Goal: Information Seeking & Learning: Learn about a topic

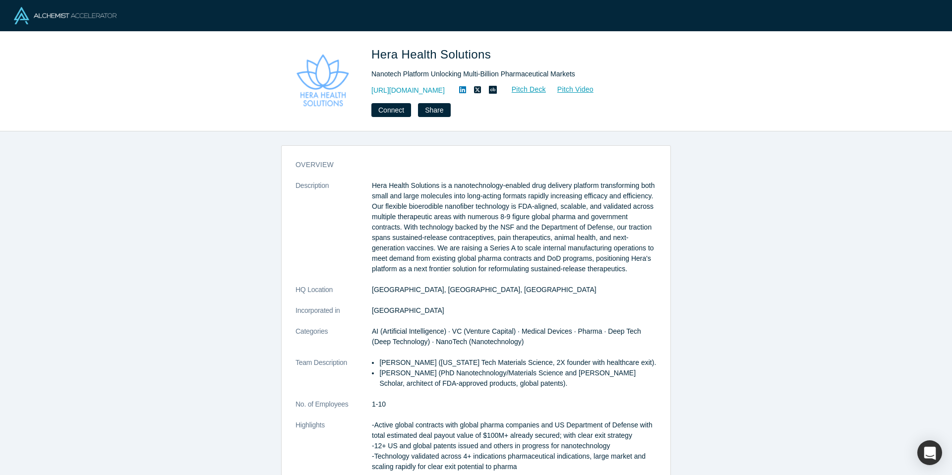
click at [466, 90] on icon at bounding box center [462, 90] width 7 height 8
click at [526, 106] on div "Connect Share" at bounding box center [510, 110] width 278 height 14
click at [481, 90] on icon at bounding box center [477, 90] width 7 height 8
click at [705, 211] on div "overview Description Hera Health Solutions is a nanotechnology-enabled drug del…" at bounding box center [476, 303] width 952 height 344
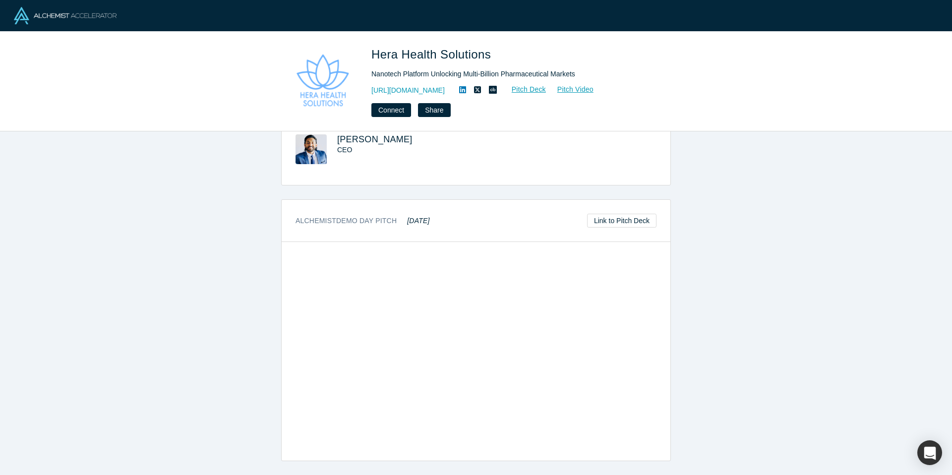
click at [743, 397] on div "overview Description Hera Health Solutions is a nanotechnology-enabled drug del…" at bounding box center [476, 303] width 952 height 344
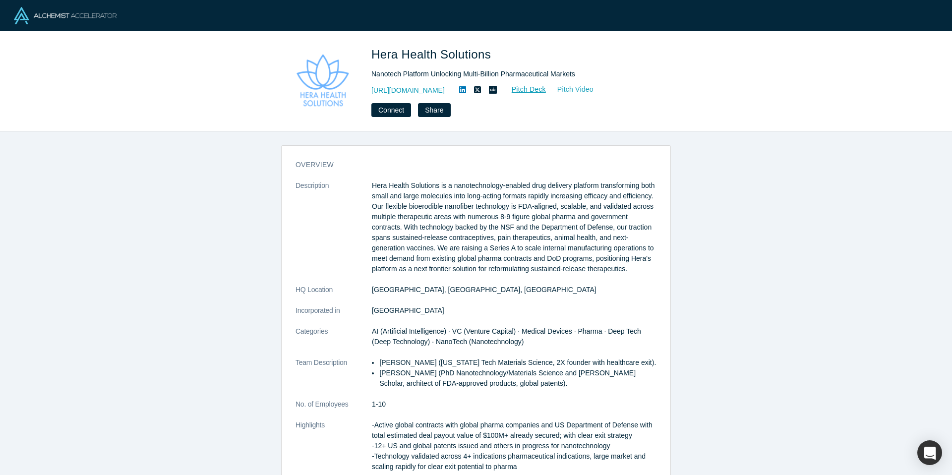
click at [594, 88] on link "Pitch Video" at bounding box center [570, 89] width 48 height 11
click at [227, 198] on div "overview Description Hera Health Solutions is a nanotechnology-enabled drug del…" at bounding box center [476, 303] width 952 height 344
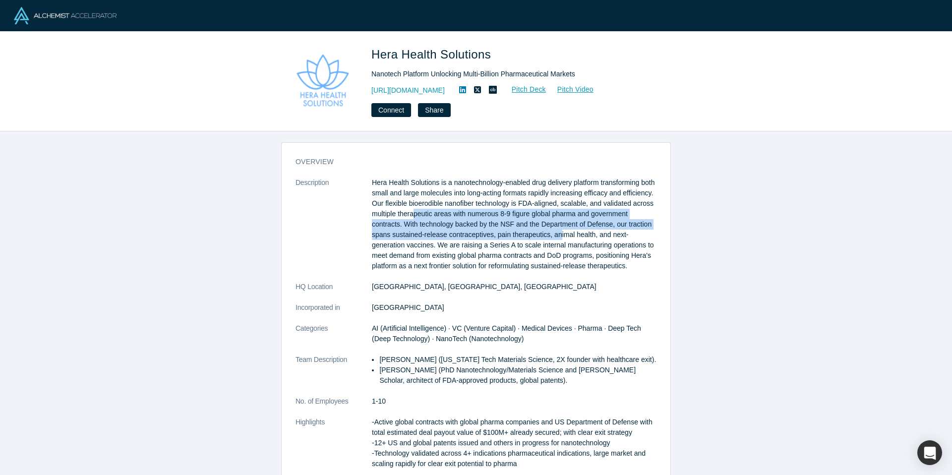
drag, startPoint x: 469, startPoint y: 214, endPoint x: 627, endPoint y: 239, distance: 160.2
click at [628, 239] on p "Hera Health Solutions is a nanotechnology-enabled drug delivery platform transf…" at bounding box center [514, 225] width 285 height 94
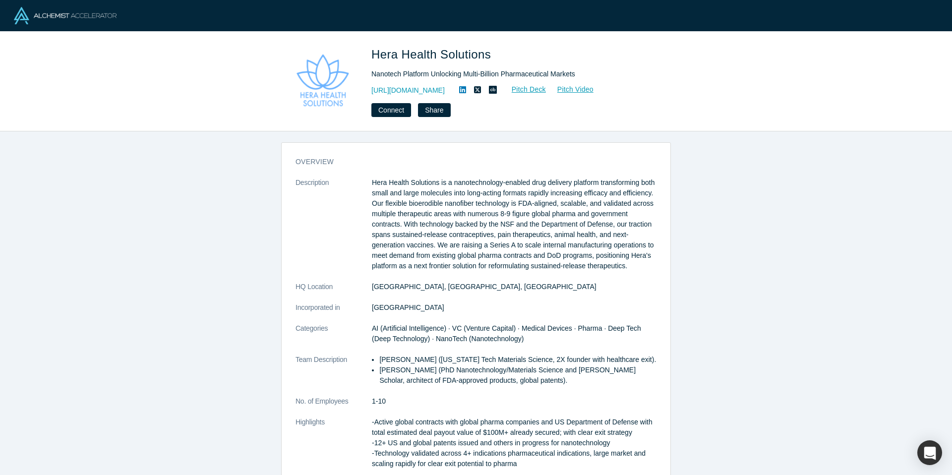
click at [469, 255] on p "Hera Health Solutions is a nanotechnology-enabled drug delivery platform transf…" at bounding box center [514, 225] width 285 height 94
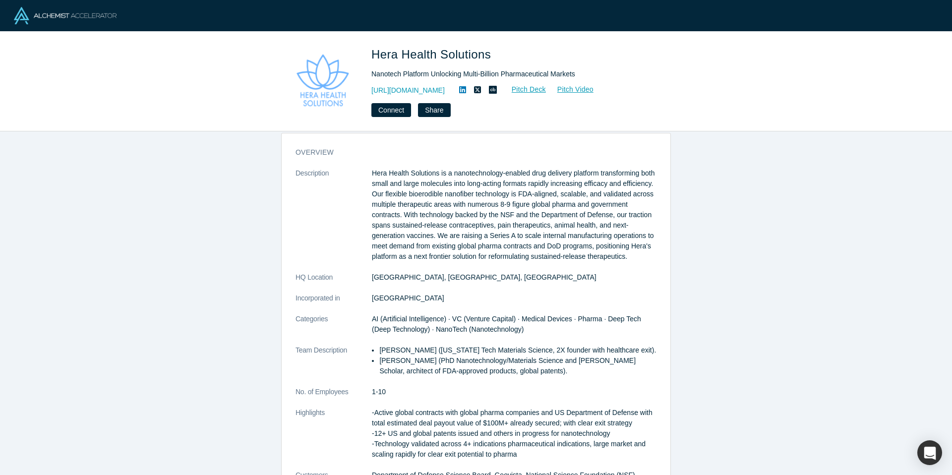
scroll to position [13, 0]
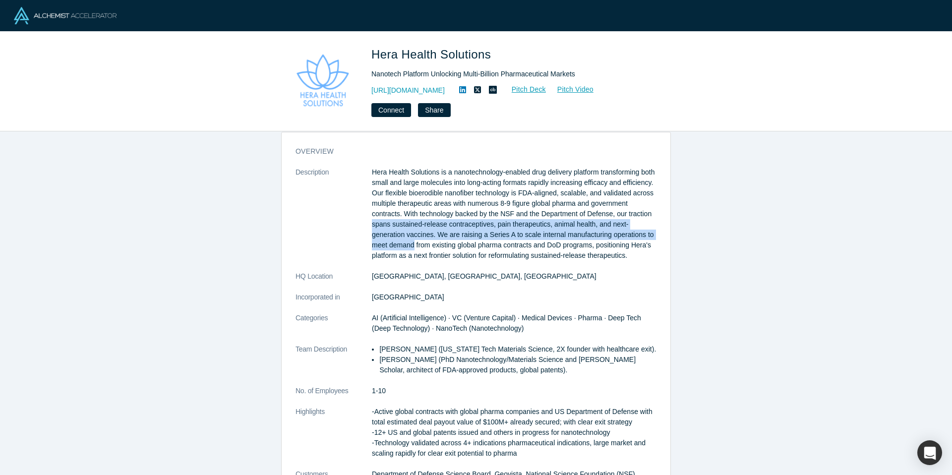
drag, startPoint x: 437, startPoint y: 227, endPoint x: 503, endPoint y: 240, distance: 67.3
click at [503, 240] on p "Hera Health Solutions is a nanotechnology-enabled drug delivery platform transf…" at bounding box center [514, 214] width 285 height 94
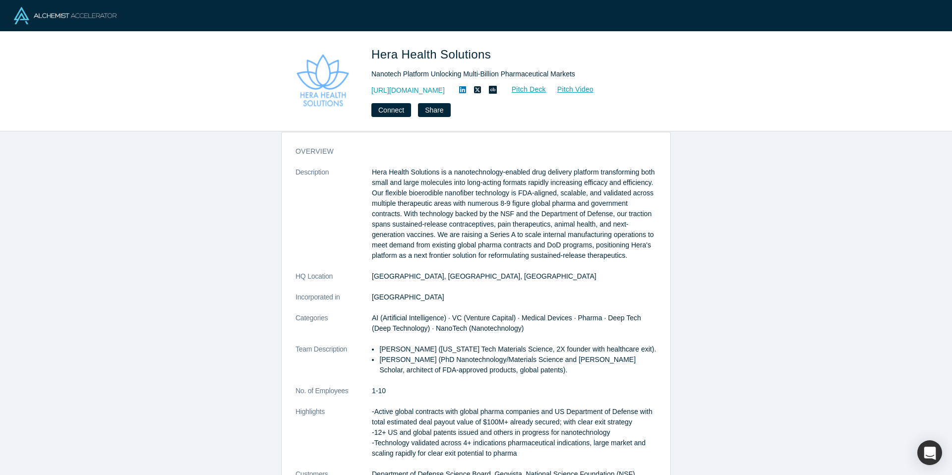
click at [506, 279] on dl "Description Hera Health Solutions is a nanotechnology-enabled drug delivery pla…" at bounding box center [476, 328] width 361 height 323
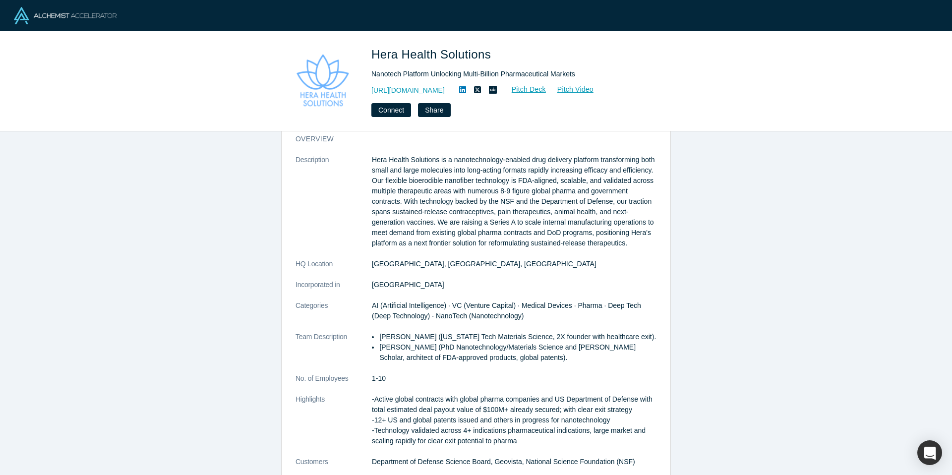
scroll to position [26, 0]
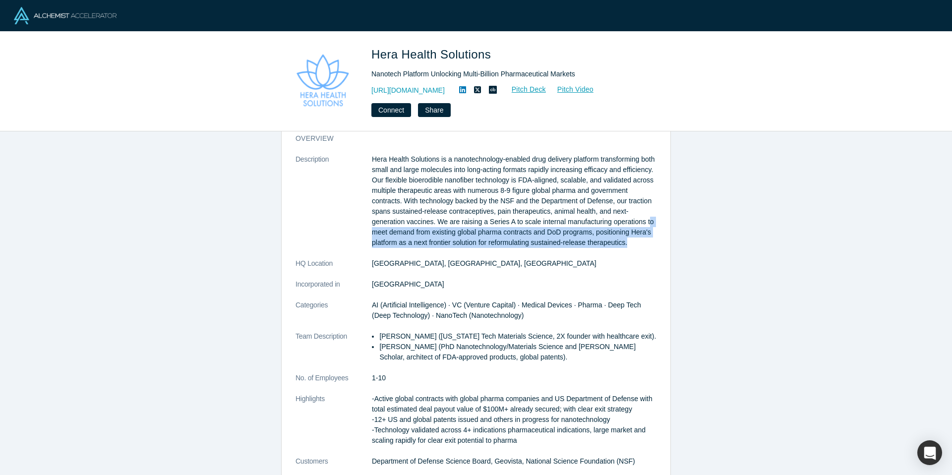
drag, startPoint x: 455, startPoint y: 231, endPoint x: 549, endPoint y: 257, distance: 97.9
click at [549, 248] on p "Hera Health Solutions is a nanotechnology-enabled drug delivery platform transf…" at bounding box center [514, 201] width 285 height 94
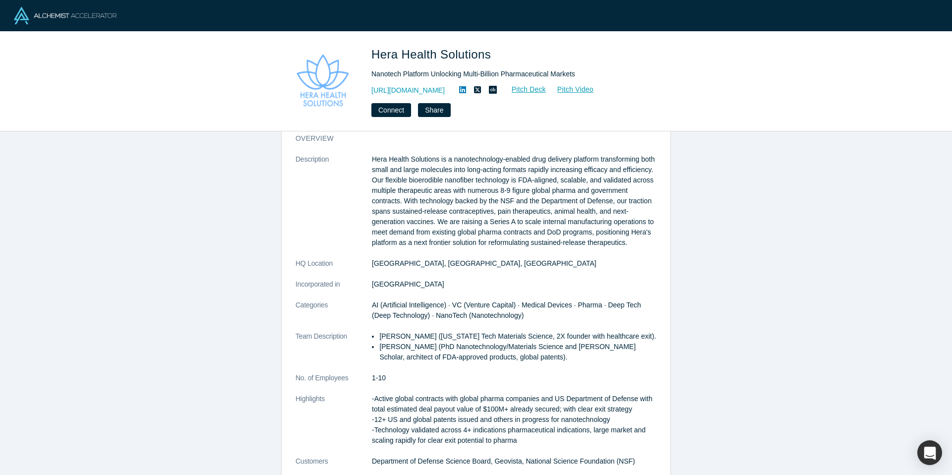
click at [479, 200] on p "Hera Health Solutions is a nanotechnology-enabled drug delivery platform transf…" at bounding box center [514, 201] width 285 height 94
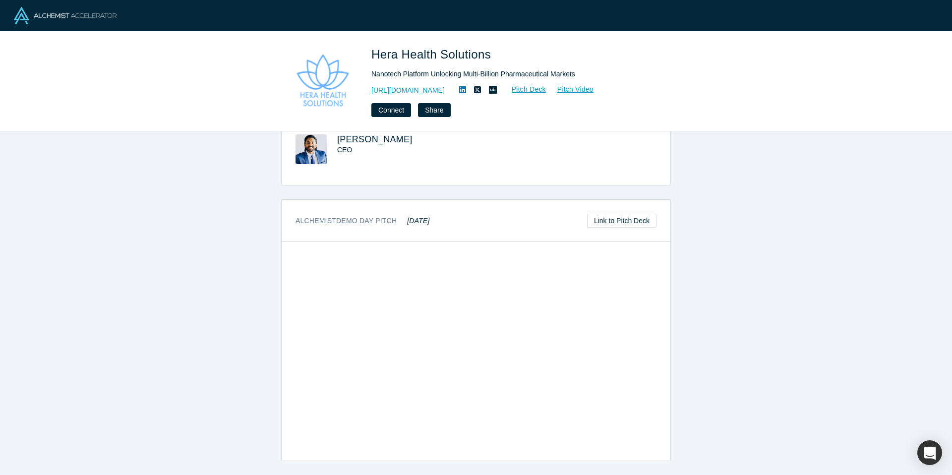
scroll to position [0, 0]
